Goal: Information Seeking & Learning: Learn about a topic

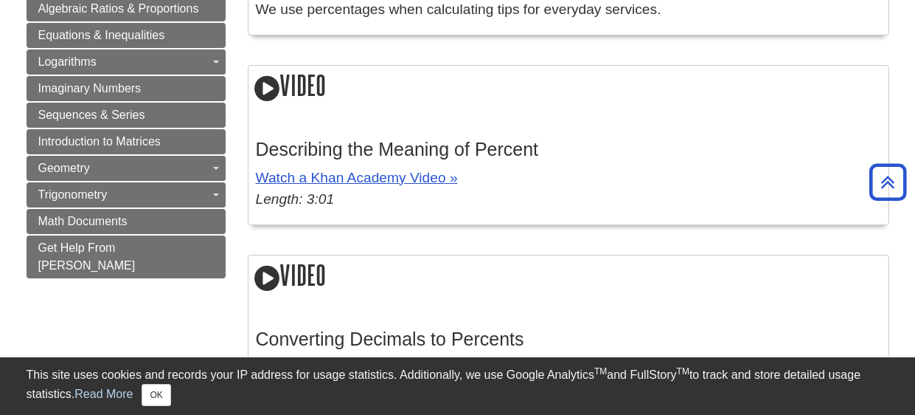
scroll to position [938, 0]
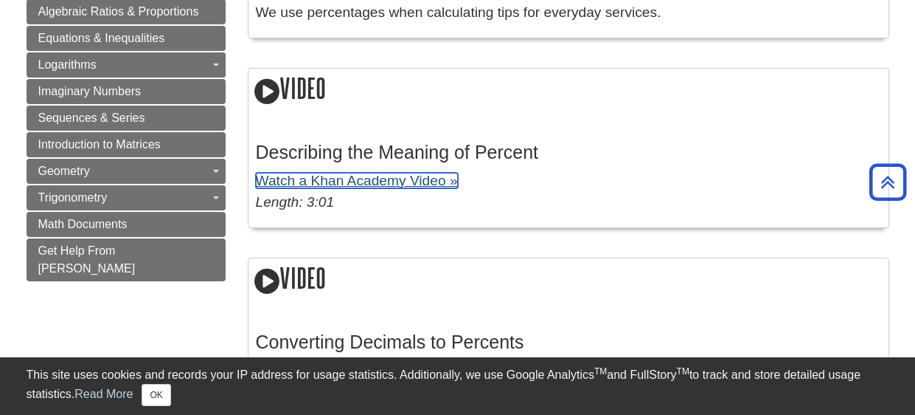
click at [368, 179] on link "Watch a Khan Academy Video »" at bounding box center [357, 180] width 202 height 15
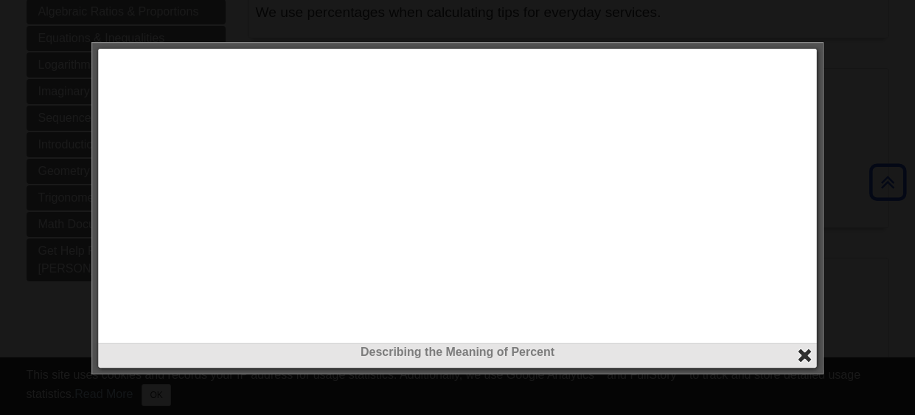
click at [805, 352] on button "close" at bounding box center [805, 355] width 17 height 17
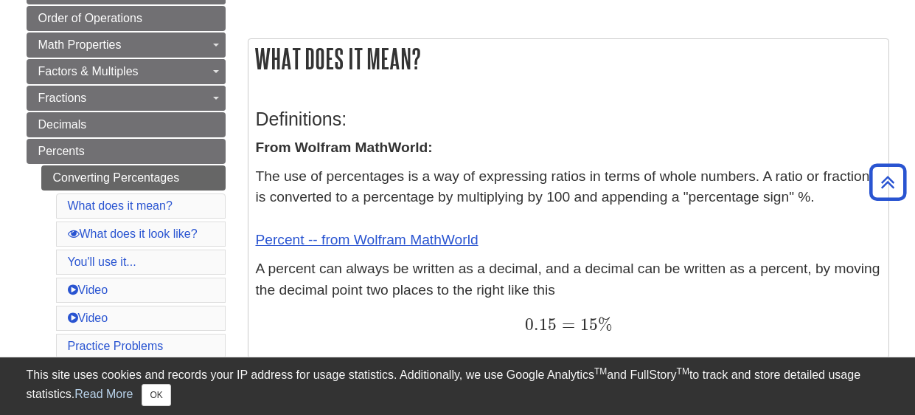
scroll to position [201, 0]
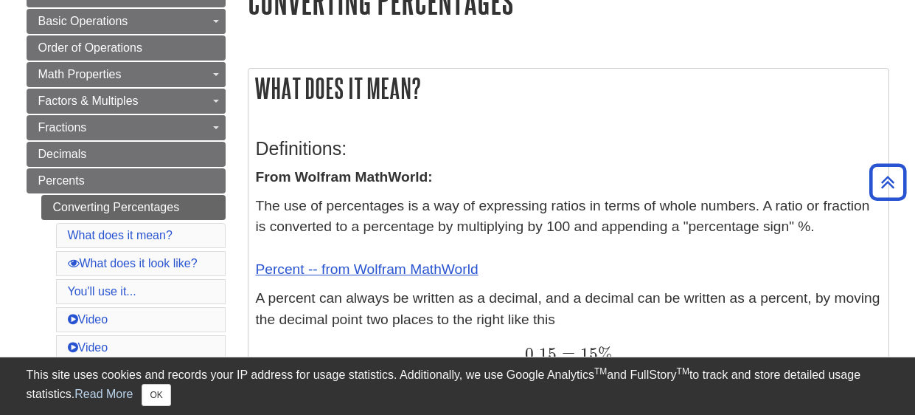
click at [596, 258] on p "The use of percentages is a way of expressing ratios in terms of whole numbers.…" at bounding box center [569, 237] width 626 height 85
click at [114, 209] on link "Converting Percentages" at bounding box center [133, 207] width 184 height 25
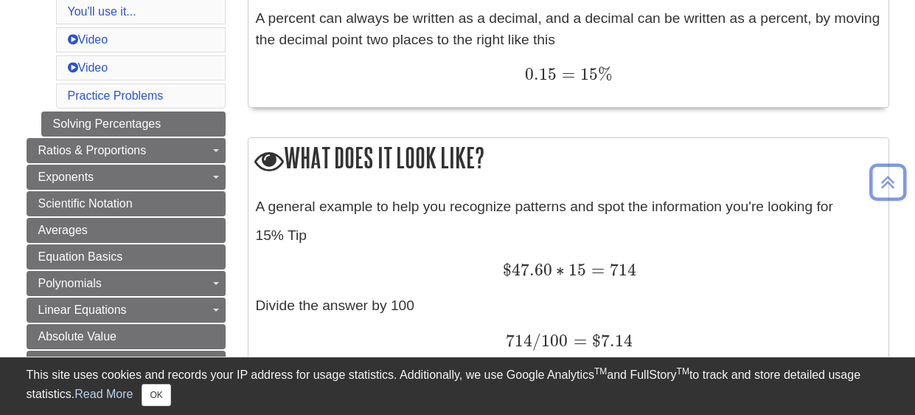
scroll to position [501, 0]
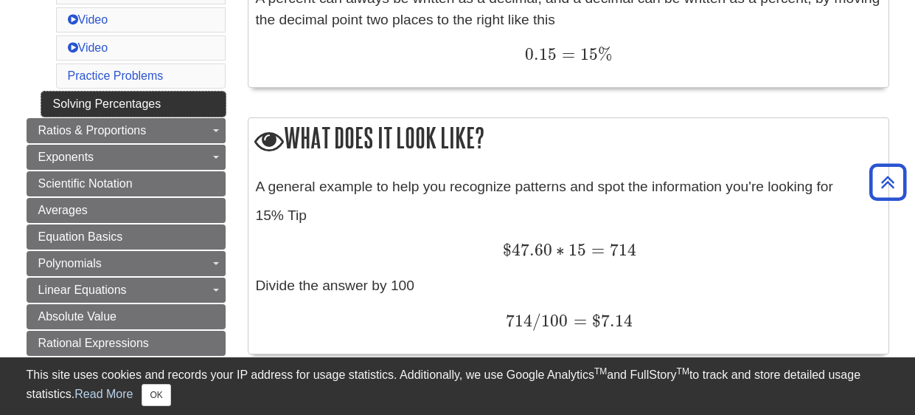
click at [137, 91] on link "Solving Percentages" at bounding box center [133, 103] width 184 height 25
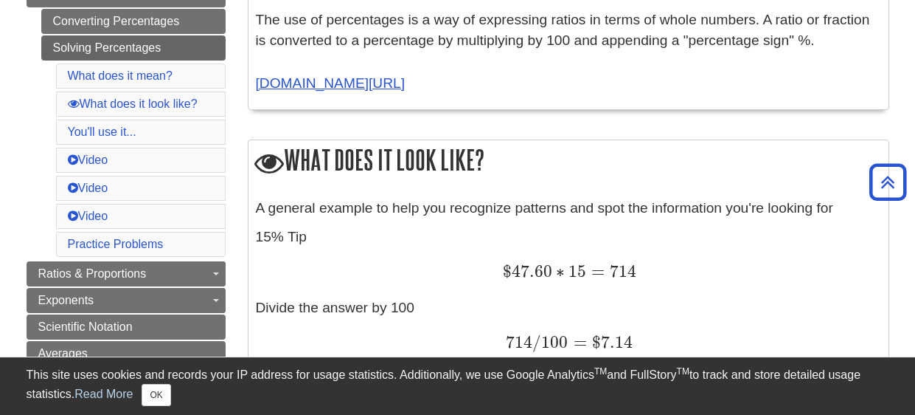
scroll to position [383, 0]
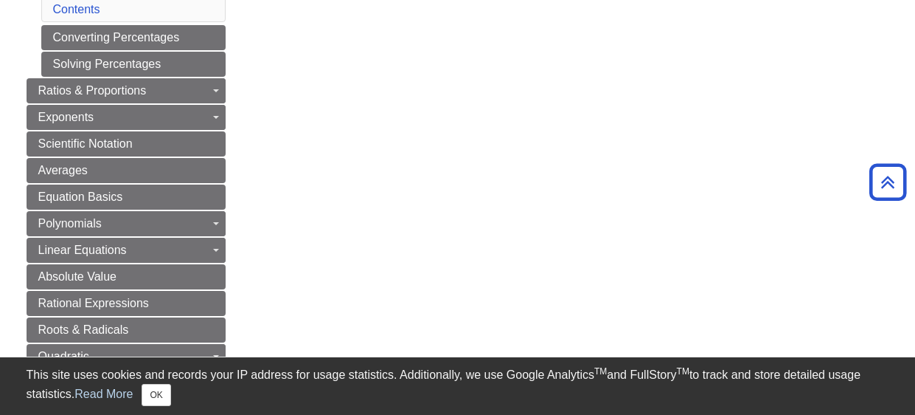
scroll to position [442, 0]
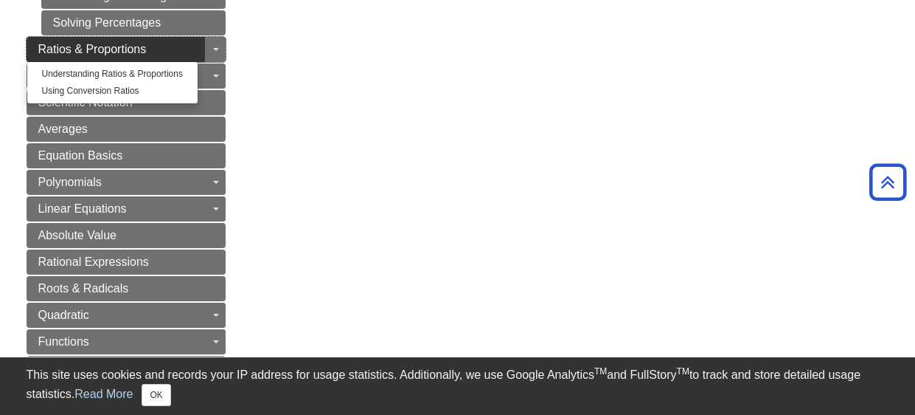
click at [114, 48] on span "Ratios & Proportions" at bounding box center [92, 49] width 108 height 13
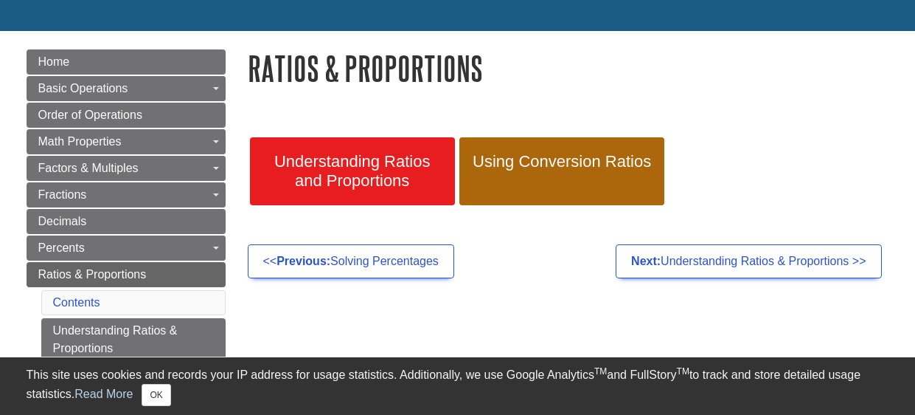
scroll to position [176, 0]
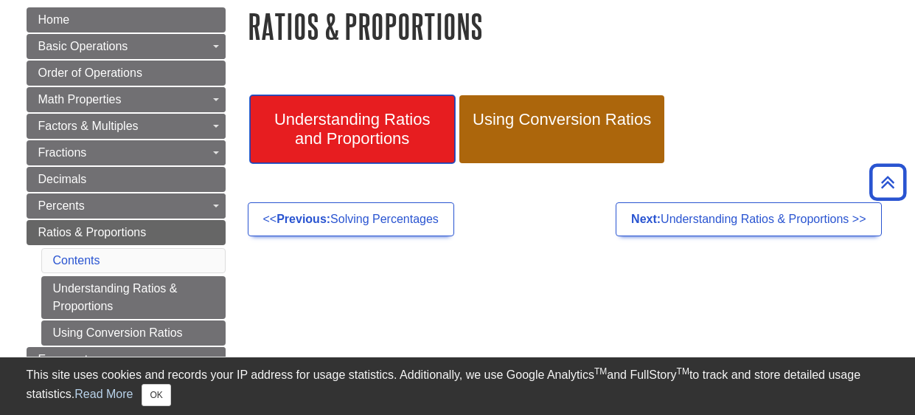
click at [356, 128] on span "Understanding Ratios and Proportions" at bounding box center [352, 129] width 183 height 38
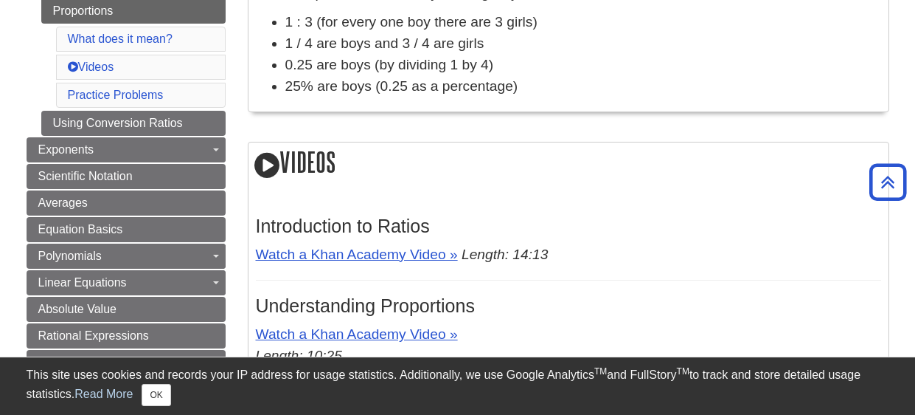
scroll to position [412, 0]
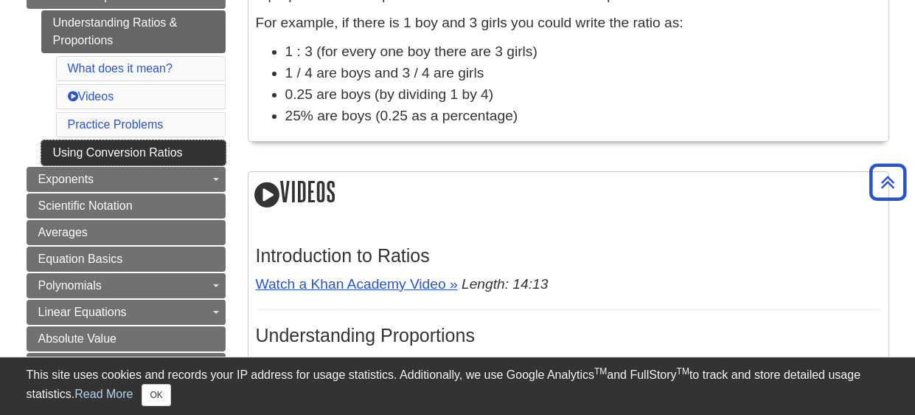
click at [164, 147] on link "Using Conversion Ratios" at bounding box center [133, 152] width 184 height 25
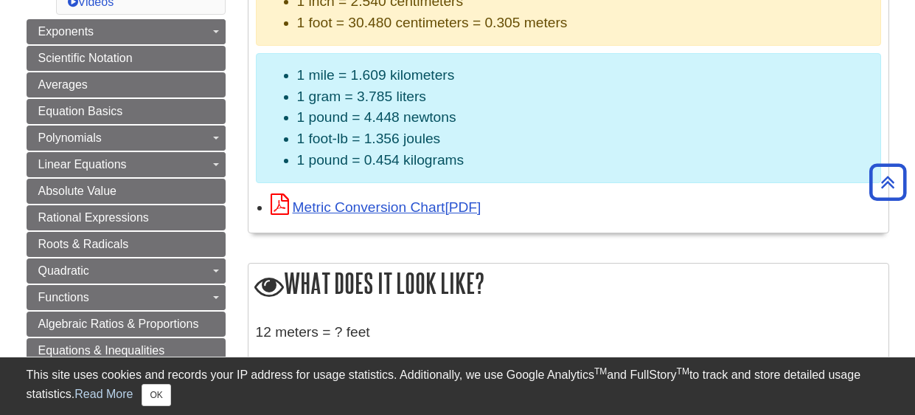
scroll to position [560, 0]
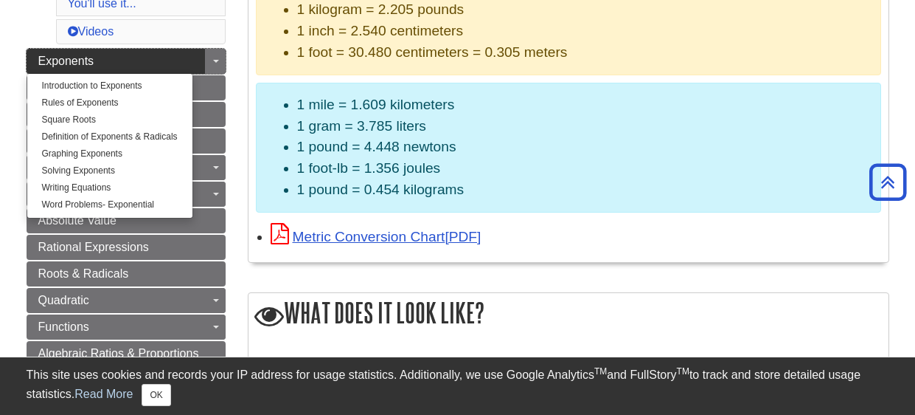
click at [124, 52] on link "Exponents" at bounding box center [126, 61] width 199 height 25
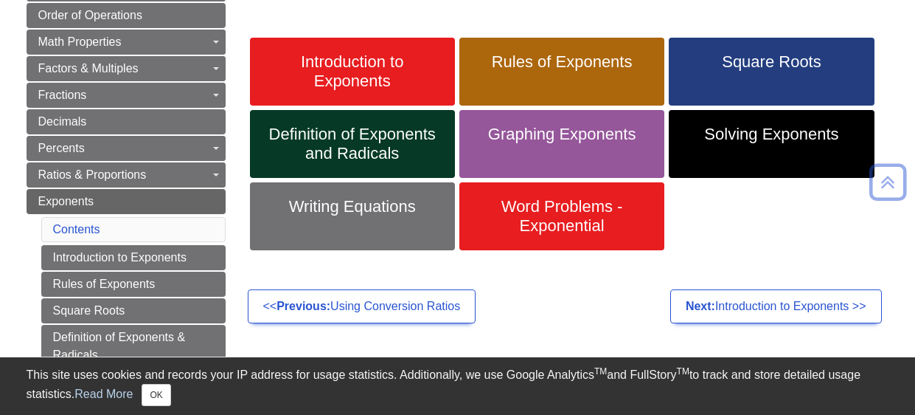
scroll to position [235, 0]
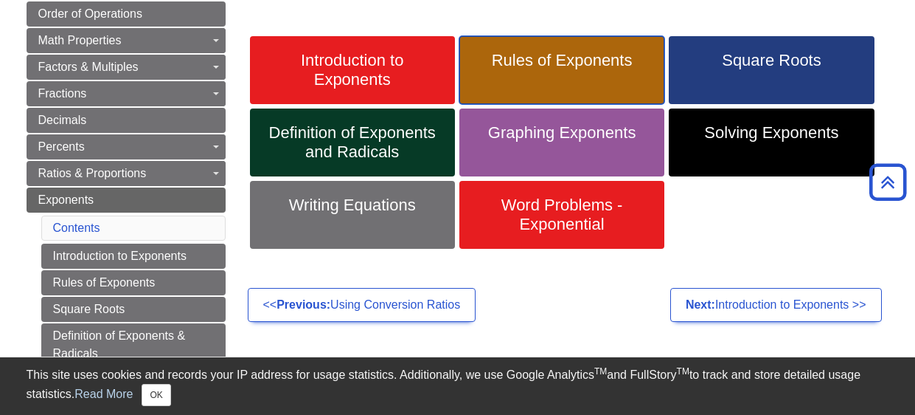
click at [592, 92] on link "Rules of Exponents" at bounding box center [562, 70] width 205 height 68
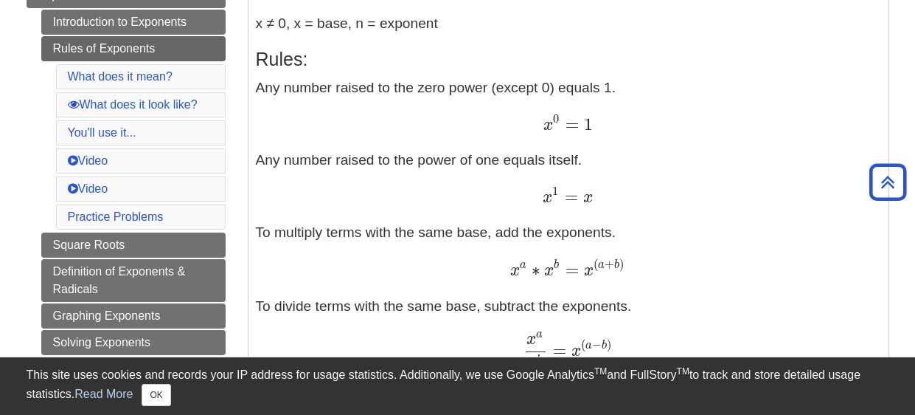
scroll to position [442, 0]
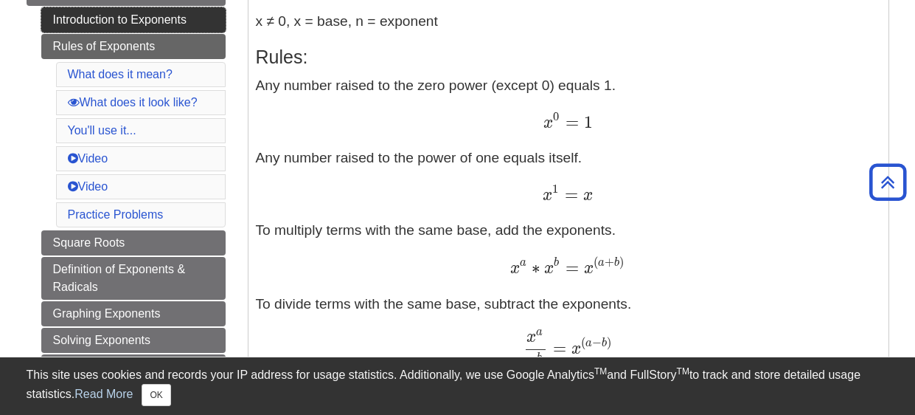
click at [163, 22] on link "Introduction to Exponents" at bounding box center [133, 19] width 184 height 25
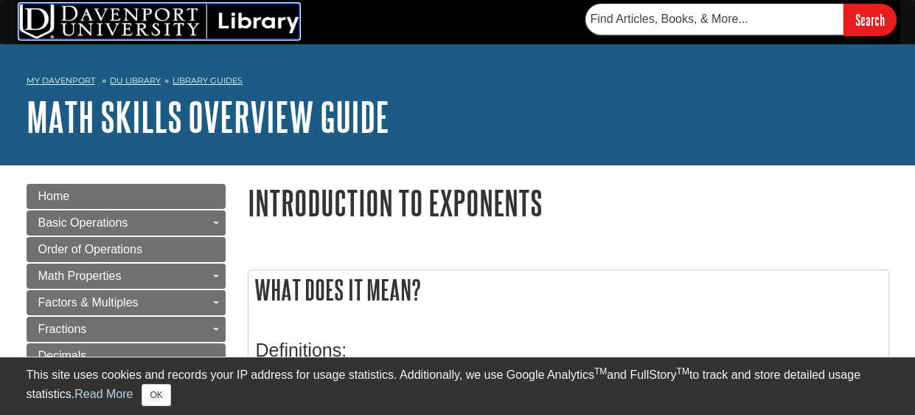
click at [163, 22] on img at bounding box center [159, 21] width 280 height 35
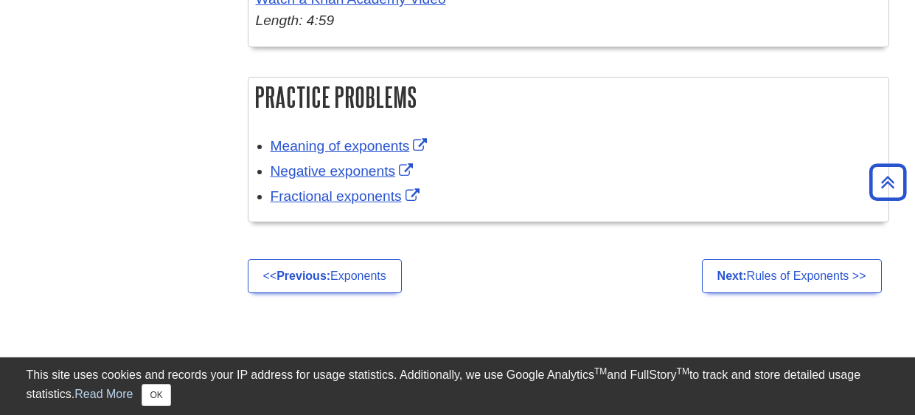
scroll to position [2594, 0]
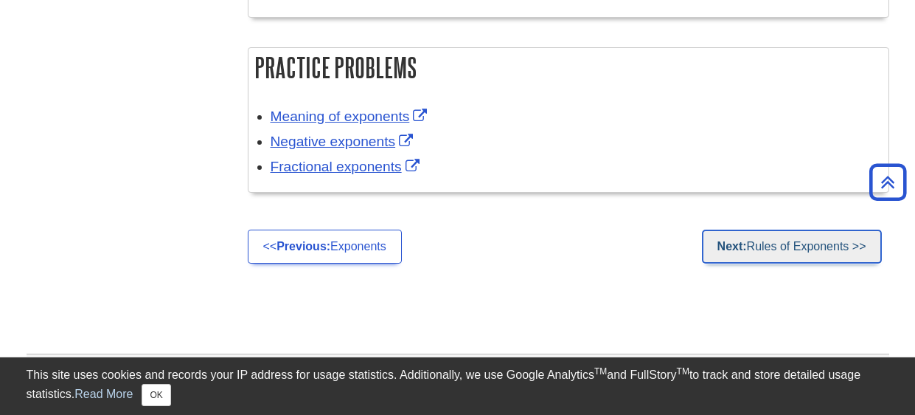
click at [807, 246] on link "Next: Rules of Exponents >>" at bounding box center [792, 246] width 180 height 34
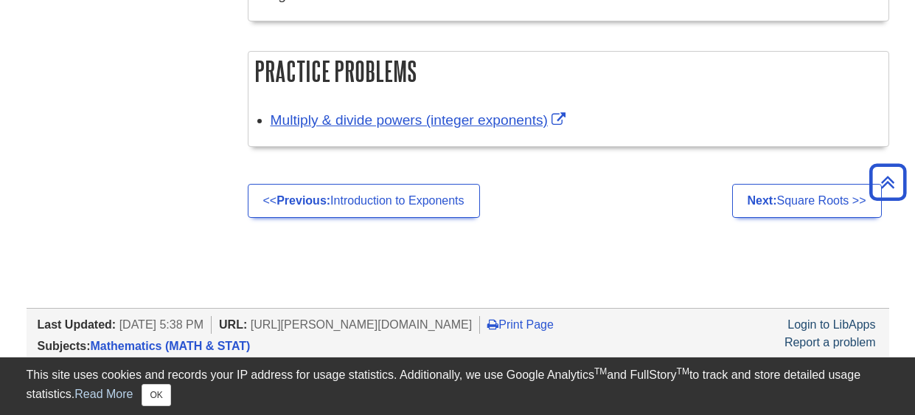
scroll to position [2388, 0]
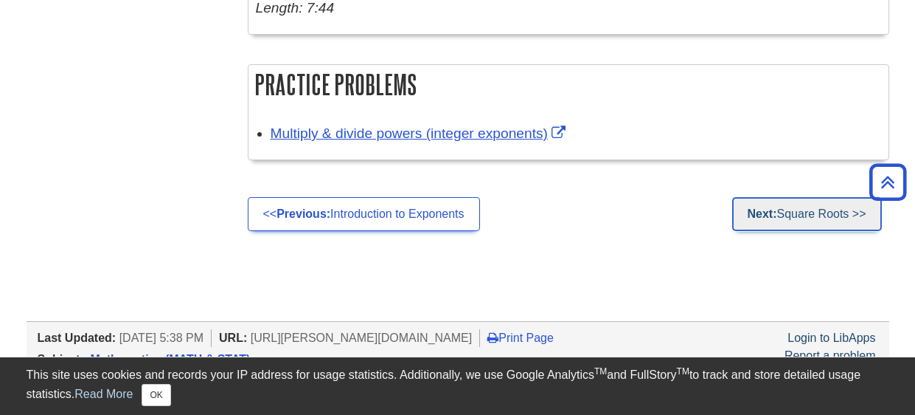
click at [844, 207] on link "Next: Square Roots >>" at bounding box center [807, 214] width 150 height 34
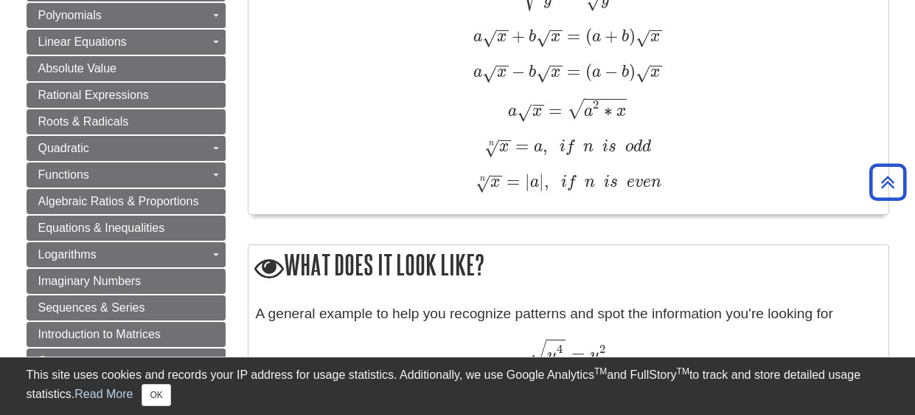
scroll to position [884, 0]
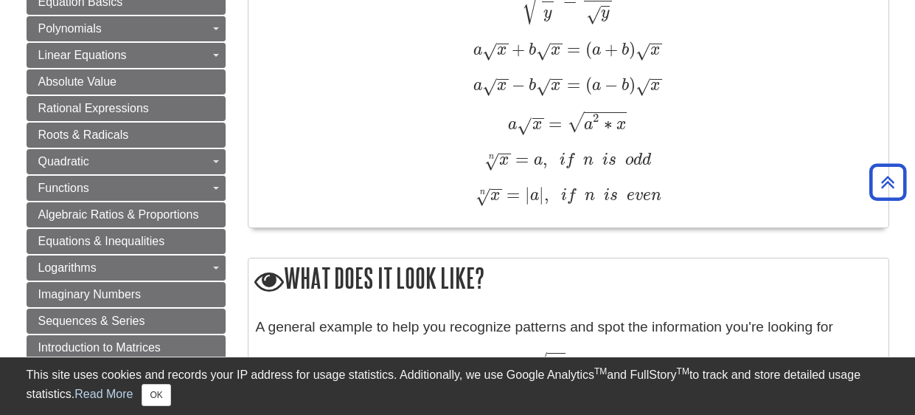
click at [509, 155] on span "−" at bounding box center [505, 126] width 13 height 74
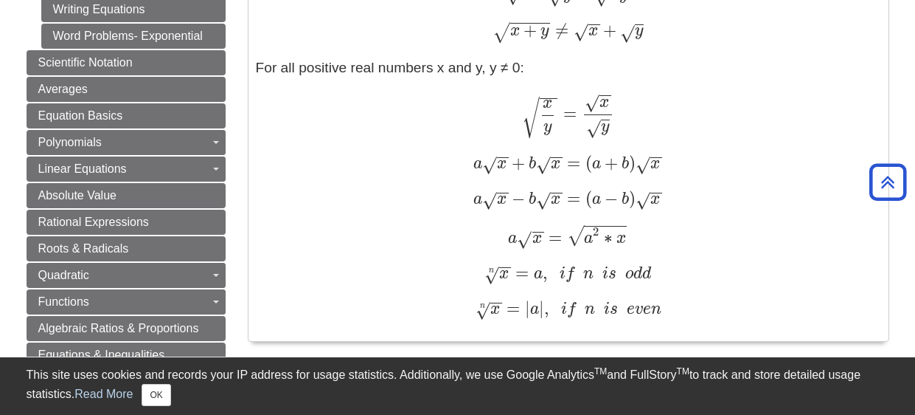
scroll to position [768, 0]
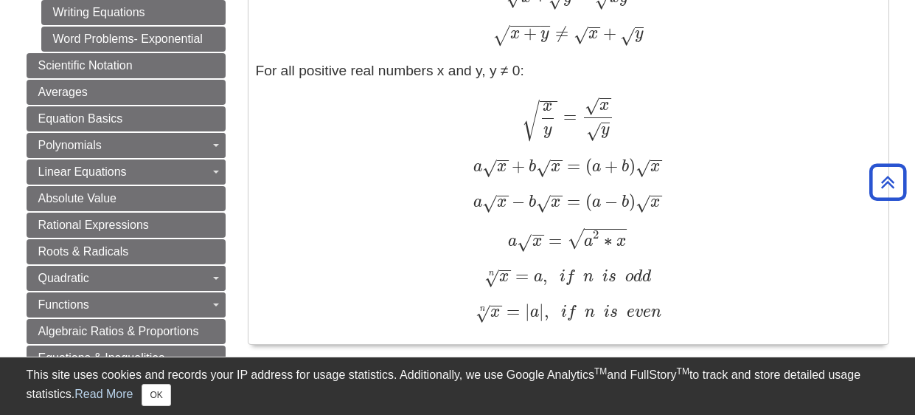
click at [499, 277] on span "x" at bounding box center [504, 276] width 10 height 16
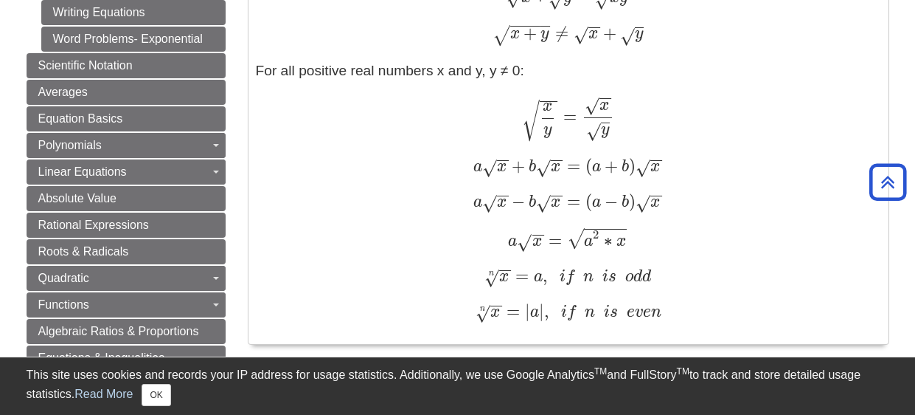
click at [499, 277] on span "x" at bounding box center [504, 276] width 10 height 16
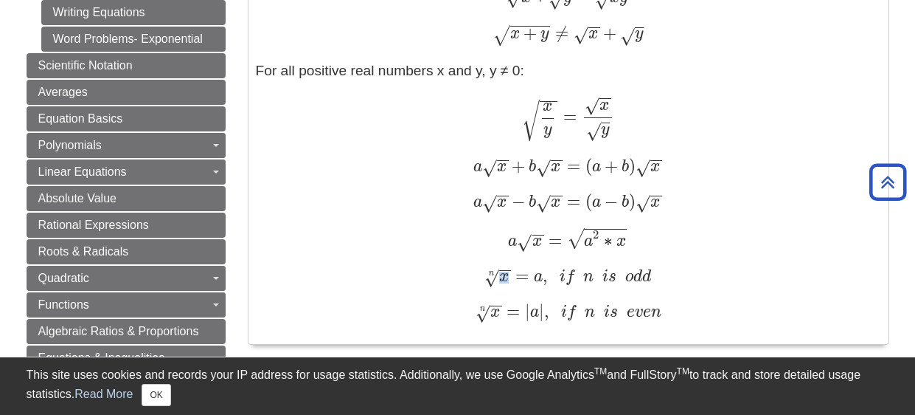
click at [499, 277] on span "x" at bounding box center [504, 276] width 10 height 16
click at [491, 277] on span "n" at bounding box center [491, 273] width 5 height 8
click at [533, 274] on span "a" at bounding box center [536, 276] width 14 height 16
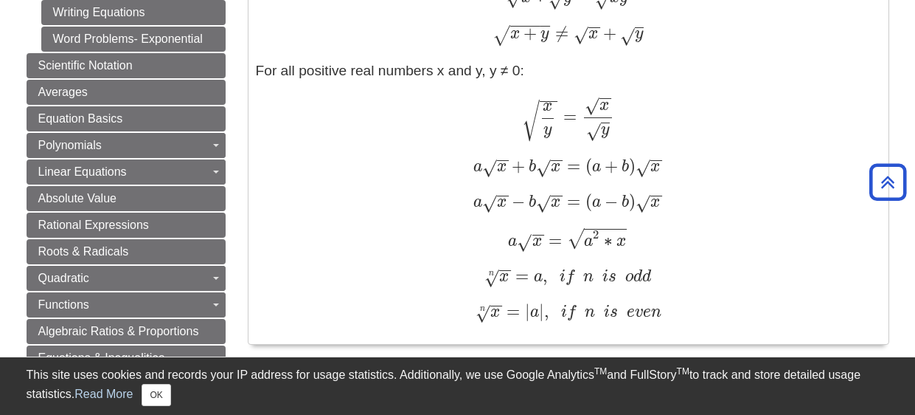
click at [533, 274] on span "a" at bounding box center [536, 276] width 14 height 16
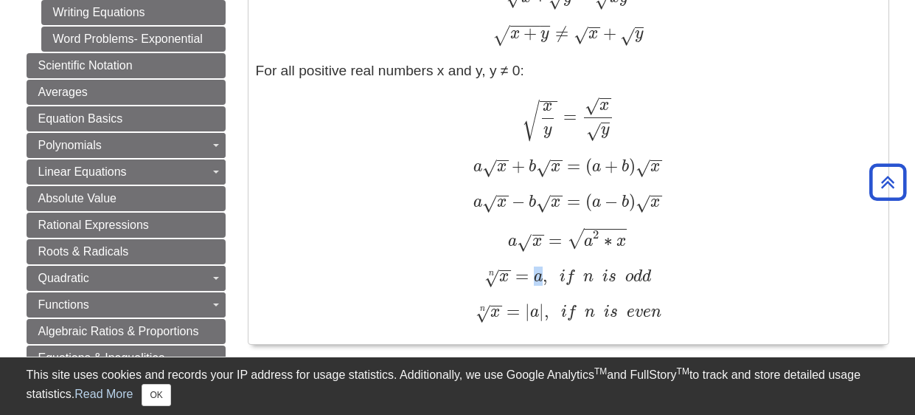
click at [533, 274] on span "a" at bounding box center [536, 276] width 14 height 16
drag, startPoint x: 544, startPoint y: 277, endPoint x: 527, endPoint y: 273, distance: 17.4
click at [527, 273] on span "x − − √ n = a , i f n i s o d d" at bounding box center [568, 275] width 167 height 19
click at [556, 280] on span at bounding box center [557, 276] width 4 height 20
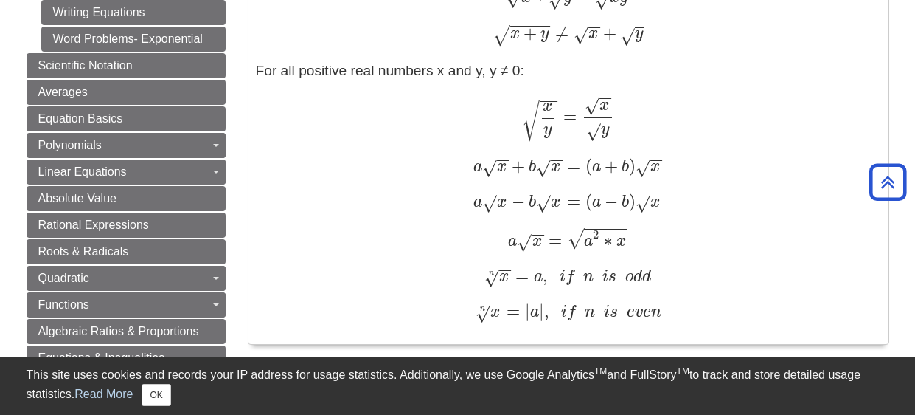
click at [556, 280] on span at bounding box center [557, 276] width 4 height 20
drag, startPoint x: 546, startPoint y: 277, endPoint x: 535, endPoint y: 273, distance: 11.7
click at [535, 273] on span "x − − √ n = a , i f n i s o d d" at bounding box center [568, 275] width 167 height 19
drag, startPoint x: 542, startPoint y: 311, endPoint x: 524, endPoint y: 308, distance: 18.7
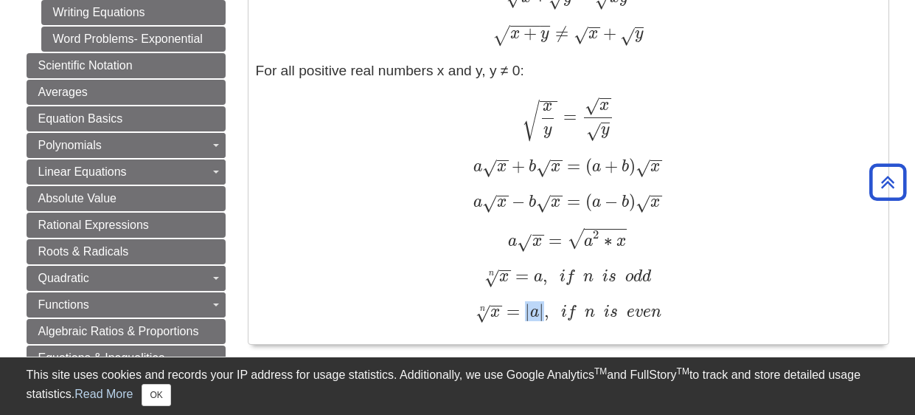
click at [524, 308] on span "x − − √ n = | a | , i f n i s e v e n" at bounding box center [569, 310] width 186 height 19
click at [578, 309] on span at bounding box center [578, 311] width 4 height 20
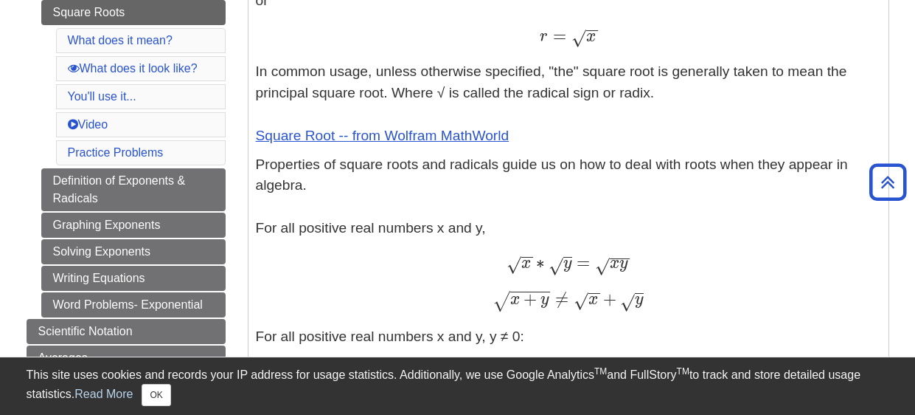
scroll to position [473, 0]
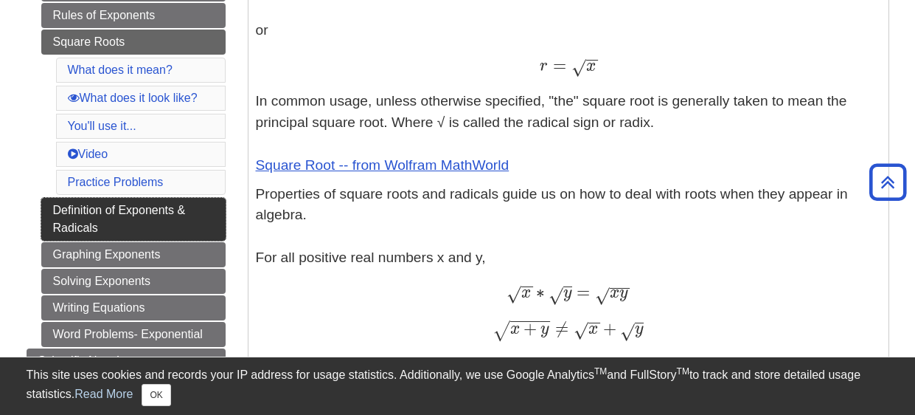
click at [204, 232] on link "Definition of Exponents & Radicals" at bounding box center [133, 219] width 184 height 43
click at [136, 204] on link "Definition of Exponents & Radicals" at bounding box center [133, 219] width 184 height 43
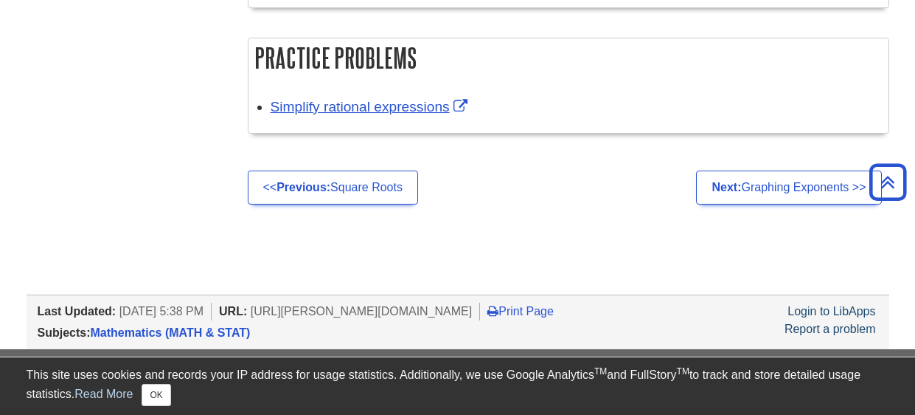
scroll to position [3597, 0]
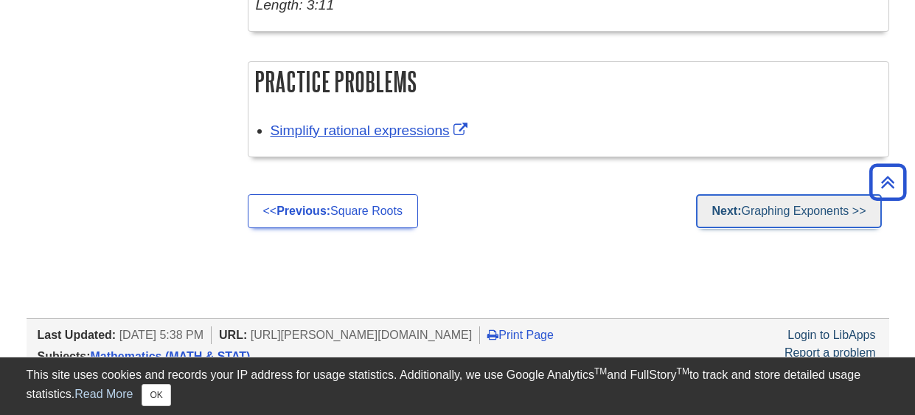
click at [721, 205] on strong "Next:" at bounding box center [727, 210] width 30 height 13
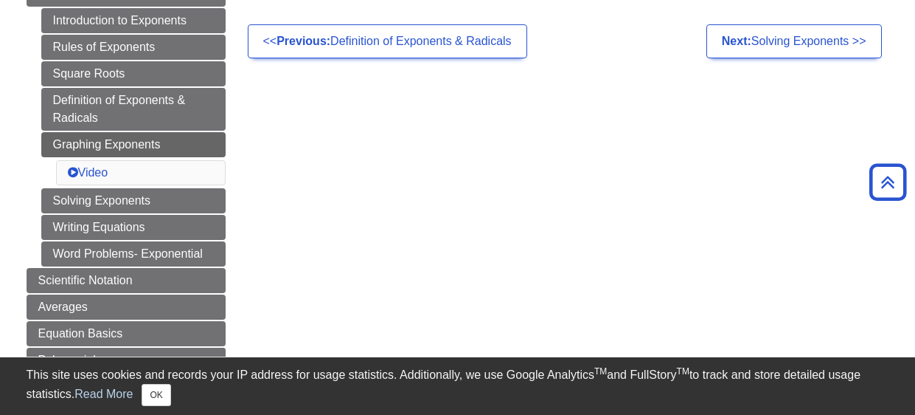
scroll to position [442, 0]
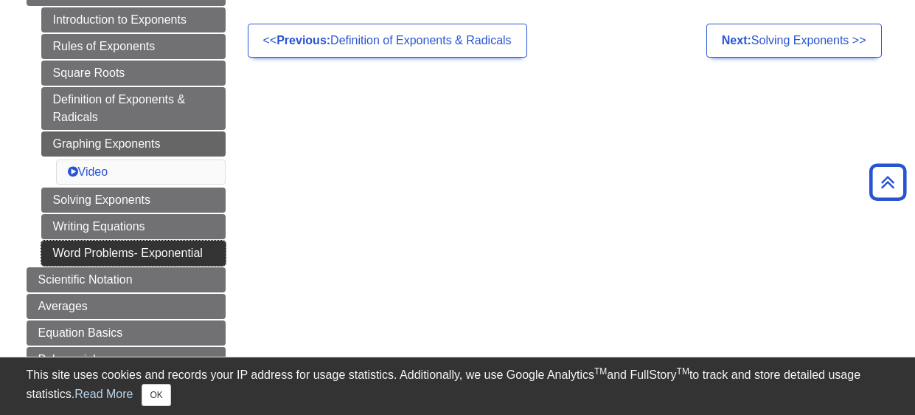
click at [181, 250] on link "Word Problems- Exponential" at bounding box center [133, 252] width 184 height 25
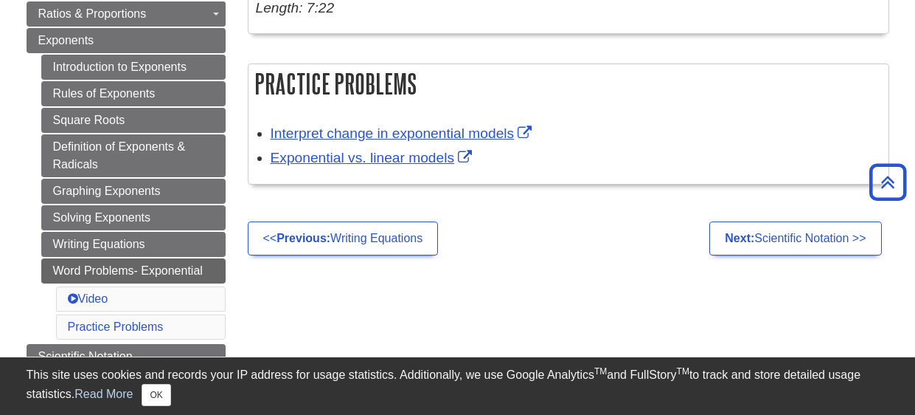
scroll to position [412, 0]
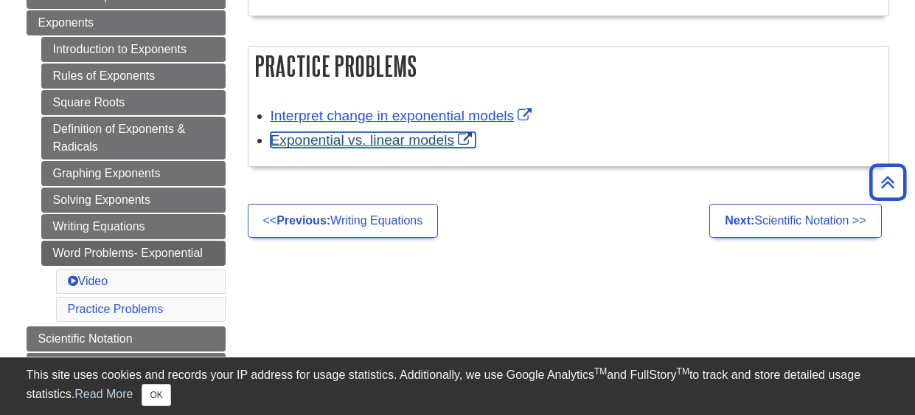
click at [465, 136] on link "Exponential vs. linear models" at bounding box center [374, 139] width 206 height 15
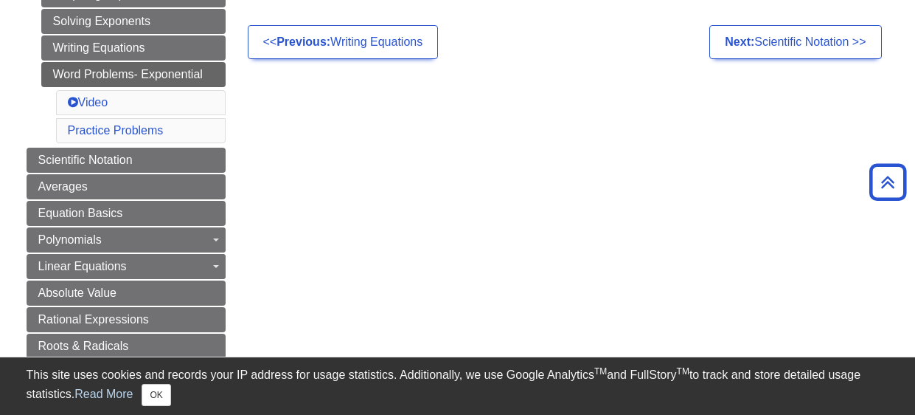
scroll to position [619, 0]
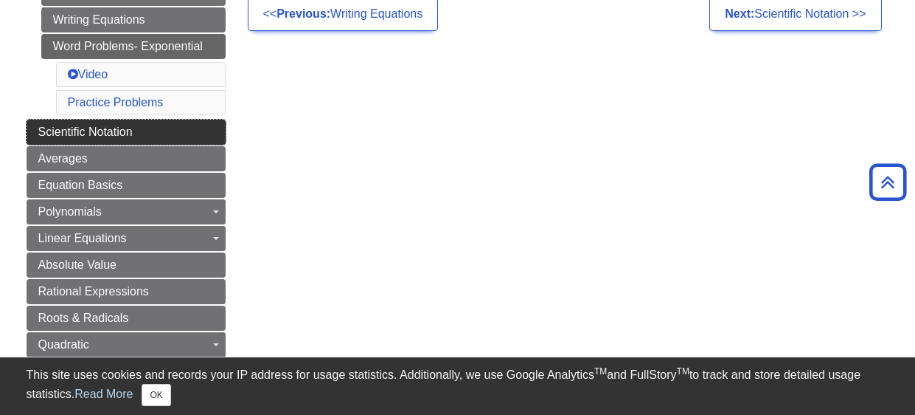
click at [136, 131] on link "Scientific Notation" at bounding box center [126, 131] width 199 height 25
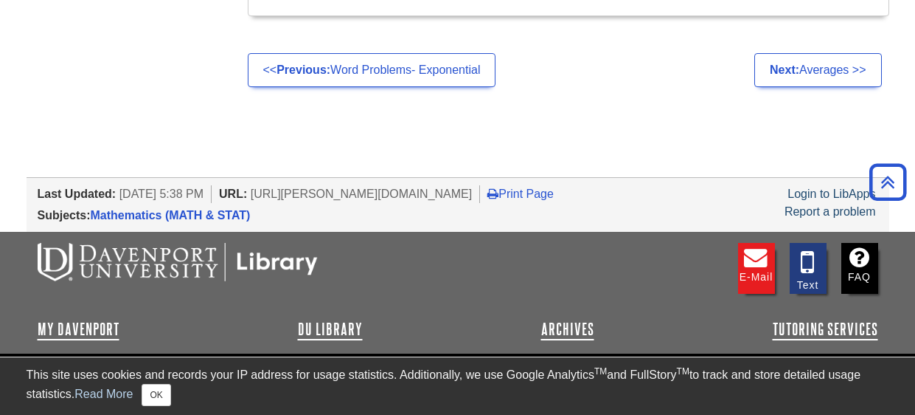
scroll to position [2299, 0]
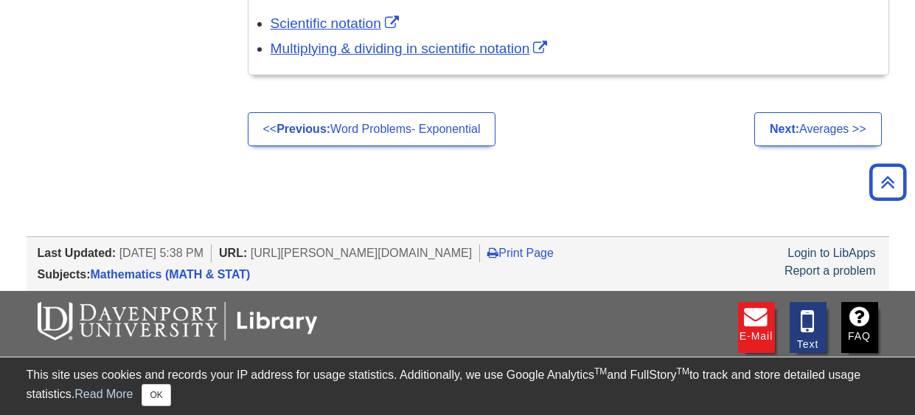
click at [627, 36] on li "Multiplying & dividing in scientific notation" at bounding box center [576, 47] width 611 height 25
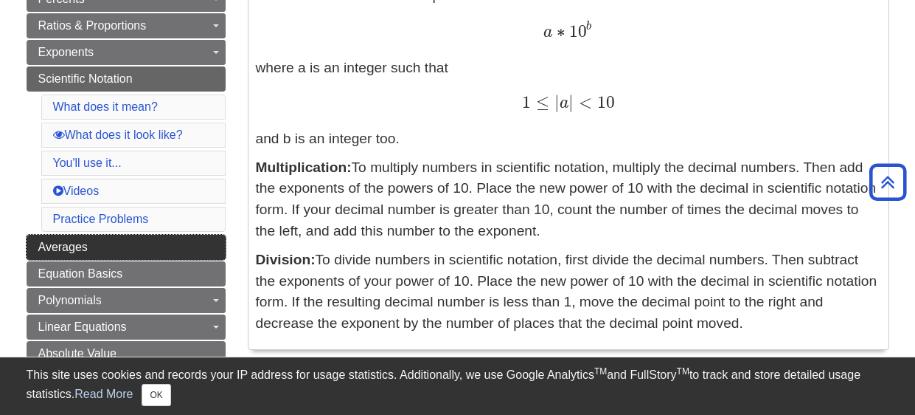
scroll to position [412, 0]
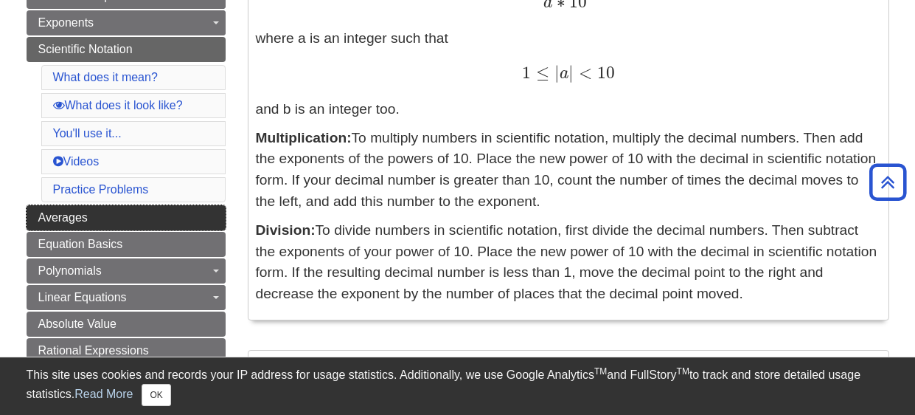
click at [84, 211] on span "Averages" at bounding box center [62, 217] width 49 height 13
